Goal: Task Accomplishment & Management: Manage account settings

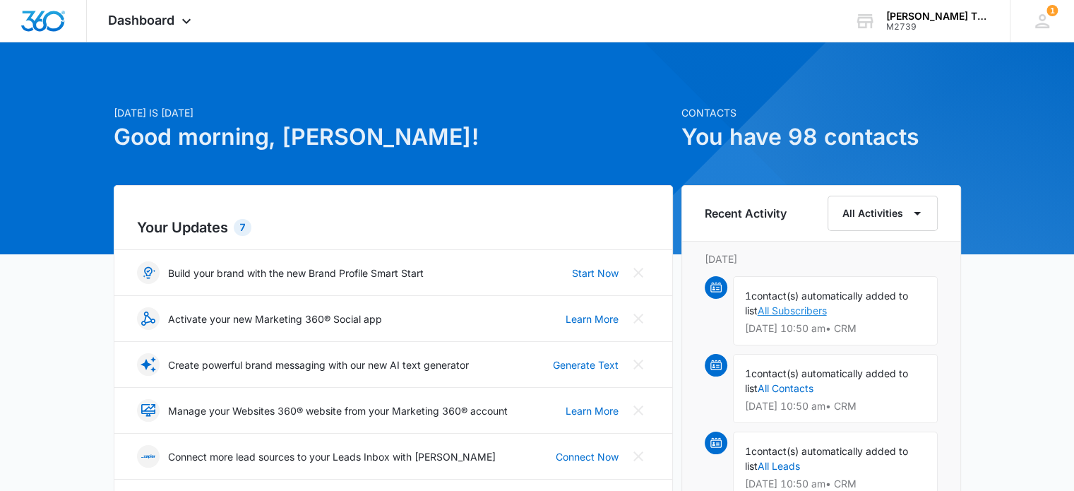
click at [771, 307] on link "All Subscribers" at bounding box center [791, 310] width 69 height 12
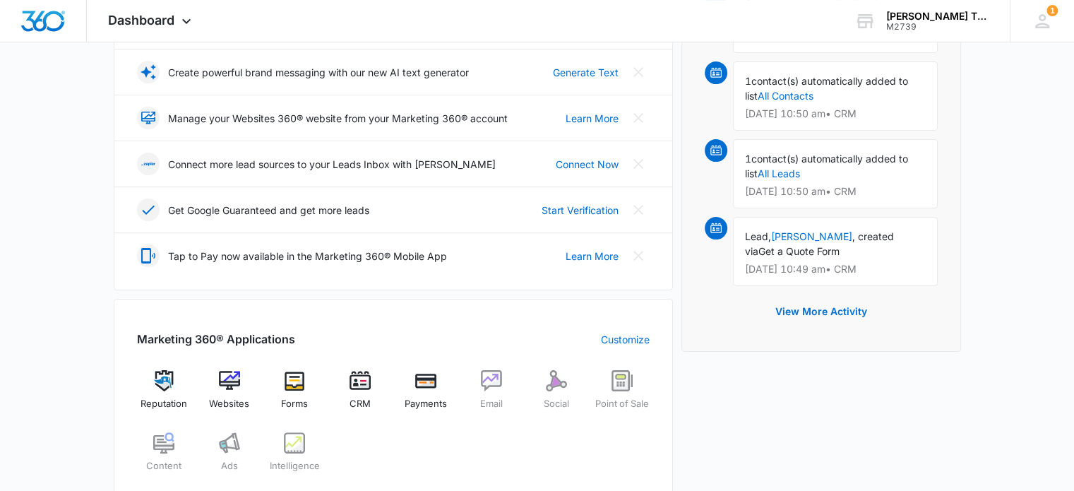
scroll to position [353, 0]
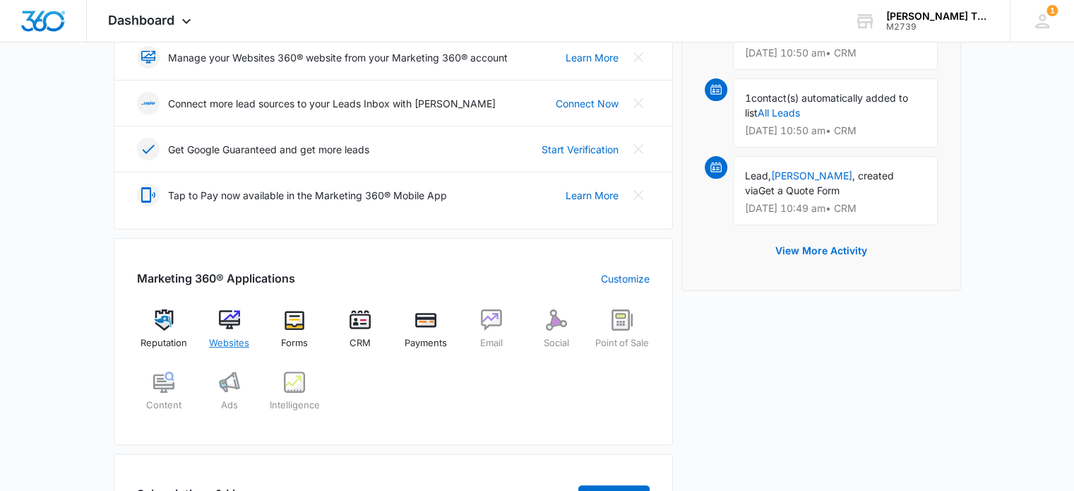
click at [225, 321] on img at bounding box center [229, 319] width 21 height 21
